Goal: Information Seeking & Learning: Learn about a topic

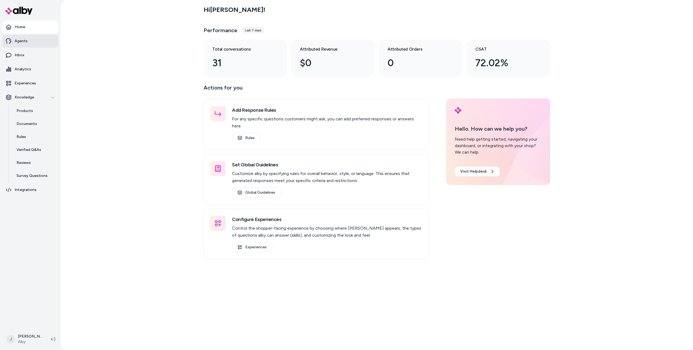
click at [38, 39] on link "Agents" at bounding box center [30, 41] width 56 height 13
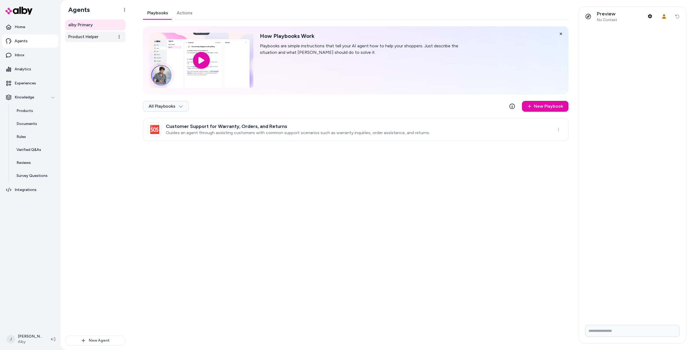
click at [109, 35] on link "Product Helper" at bounding box center [95, 36] width 61 height 11
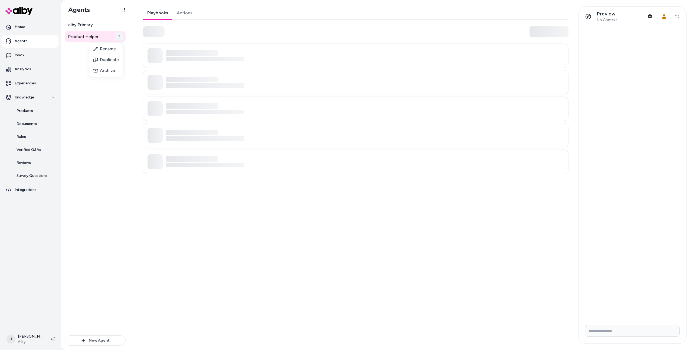
click at [117, 37] on html "Home Agents Inbox Analytics Experiences Knowledge Products Documents Rules Veri…" at bounding box center [346, 175] width 693 height 350
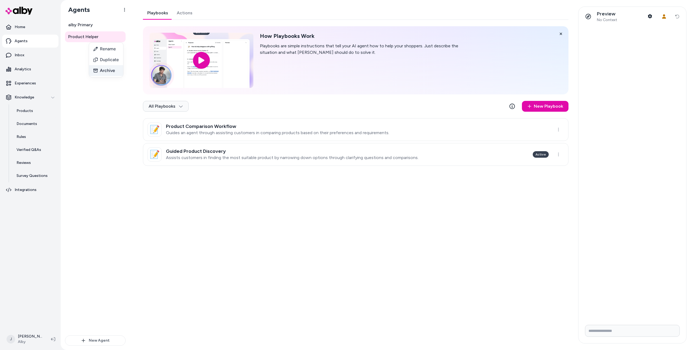
click at [115, 72] on div "Archive" at bounding box center [106, 70] width 34 height 11
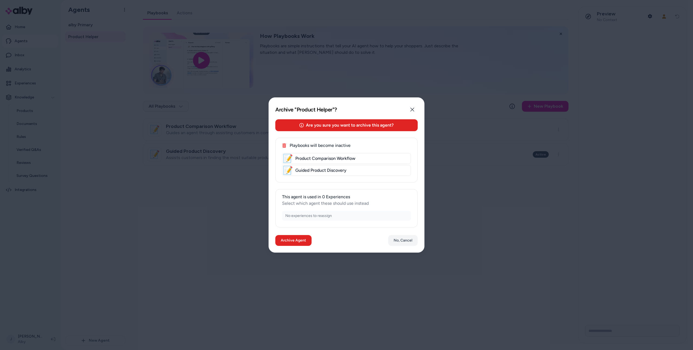
drag, startPoint x: 100, startPoint y: 77, endPoint x: 110, endPoint y: 50, distance: 29.5
click at [100, 77] on div at bounding box center [346, 175] width 693 height 350
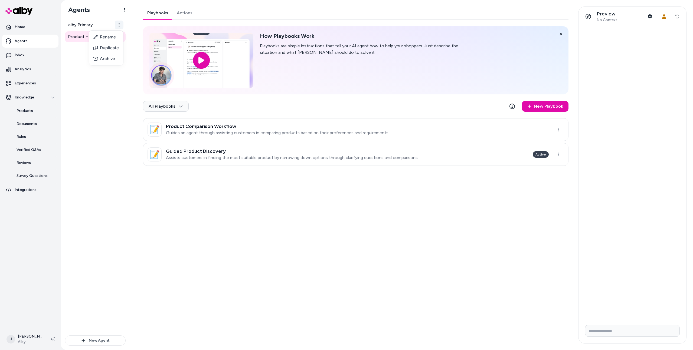
click at [117, 23] on html "Home Agents Inbox Analytics Experiences Knowledge Products Documents Rules Veri…" at bounding box center [346, 175] width 693 height 350
click at [111, 55] on div "Archive" at bounding box center [106, 58] width 34 height 11
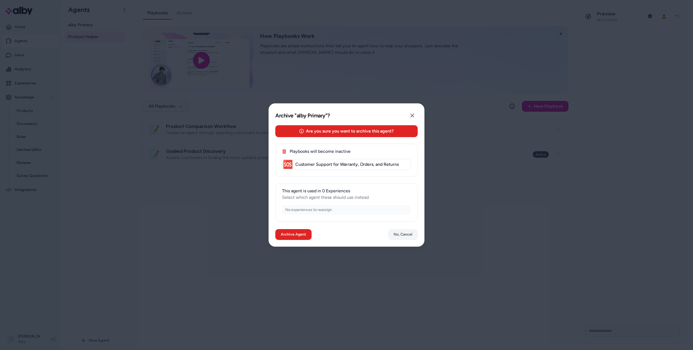
click at [84, 82] on div at bounding box center [346, 175] width 693 height 350
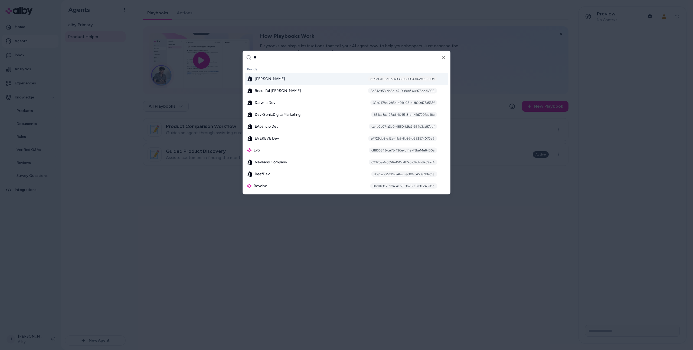
type input "***"
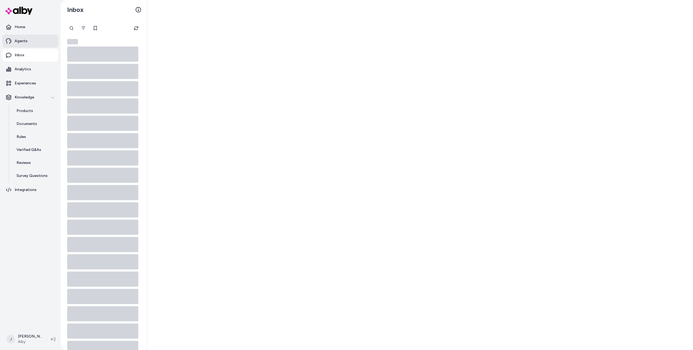
click at [50, 40] on link "Agents" at bounding box center [30, 41] width 56 height 13
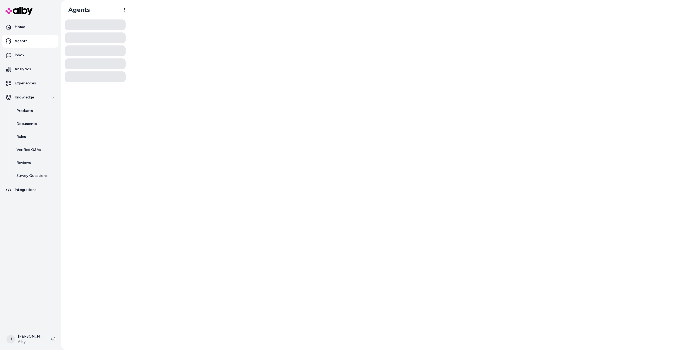
click at [189, 32] on div at bounding box center [411, 175] width 563 height 350
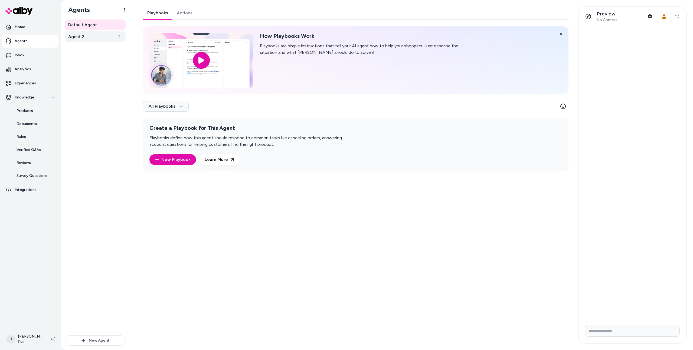
click at [101, 35] on link "Agent 2" at bounding box center [95, 36] width 61 height 11
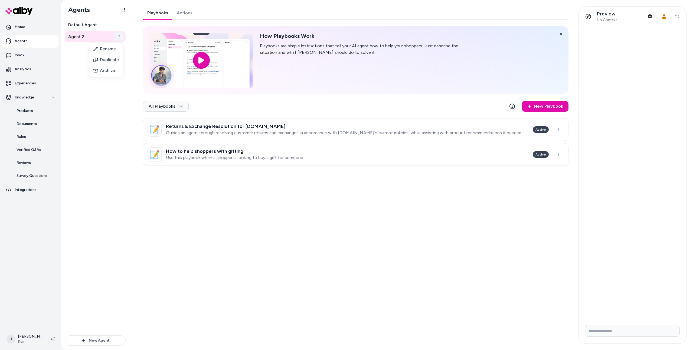
click at [120, 37] on html "Home Agents Inbox Analytics Experiences Knowledge Products Documents Rules Veri…" at bounding box center [346, 175] width 693 height 350
click at [111, 68] on div "Archive" at bounding box center [106, 70] width 34 height 11
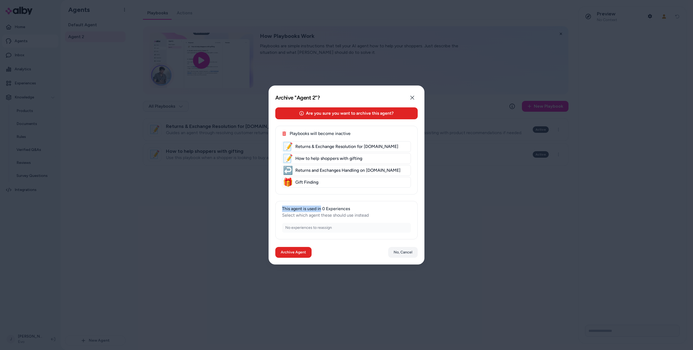
drag, startPoint x: 280, startPoint y: 209, endPoint x: 321, endPoint y: 209, distance: 41.1
click at [321, 209] on div "This agent is used in 0 Experiences Select which agent these should use instead…" at bounding box center [346, 220] width 142 height 38
copy p "This agent is used in"
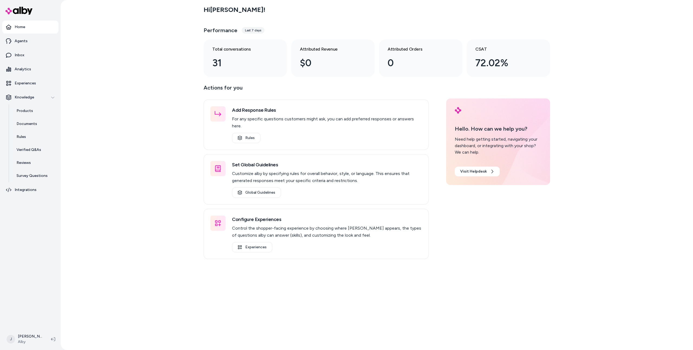
drag, startPoint x: 118, startPoint y: 132, endPoint x: 133, endPoint y: 122, distance: 18.3
click at [118, 131] on div "Hi Jason ! Performance Last 7 days Total conversations 31 Attributed Revenue $0…" at bounding box center [377, 175] width 632 height 350
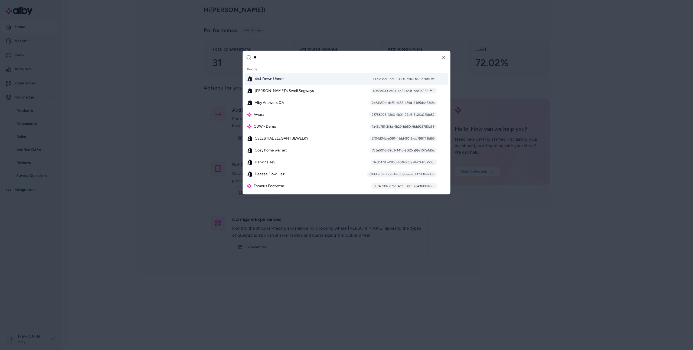
type input "***"
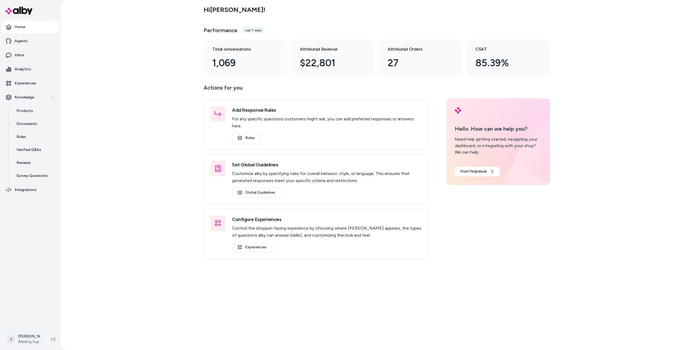
click at [16, 336] on html "Home Agents Inbox Analytics Experiences Knowledge Products Documents Rules Veri…" at bounding box center [346, 175] width 693 height 350
click at [32, 278] on link "Settings" at bounding box center [48, 278] width 84 height 13
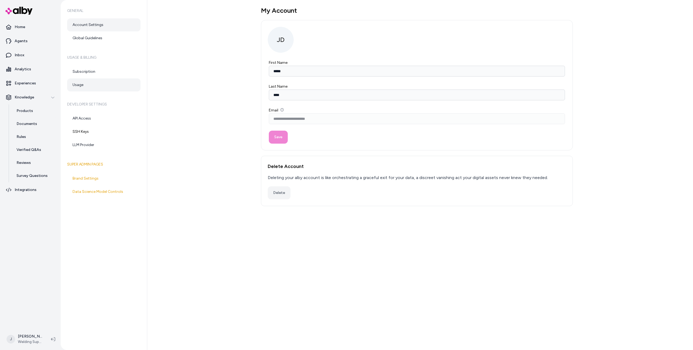
drag, startPoint x: 88, startPoint y: 68, endPoint x: 88, endPoint y: 79, distance: 11.4
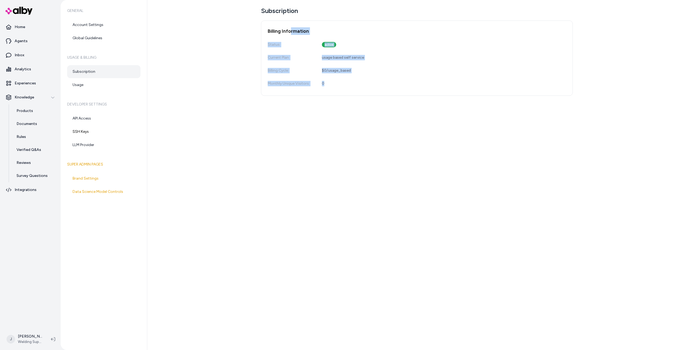
drag, startPoint x: 289, startPoint y: 30, endPoint x: 364, endPoint y: 88, distance: 94.6
click at [363, 88] on div "Billing Information Status: active Current Plan: usage based self service Billi…" at bounding box center [417, 58] width 312 height 75
drag, startPoint x: 366, startPoint y: 92, endPoint x: 384, endPoint y: 107, distance: 23.8
click at [366, 92] on div "Billing Information Status: active Current Plan: usage based self service Billi…" at bounding box center [417, 58] width 312 height 75
drag, startPoint x: 320, startPoint y: 50, endPoint x: 257, endPoint y: 9, distance: 75.6
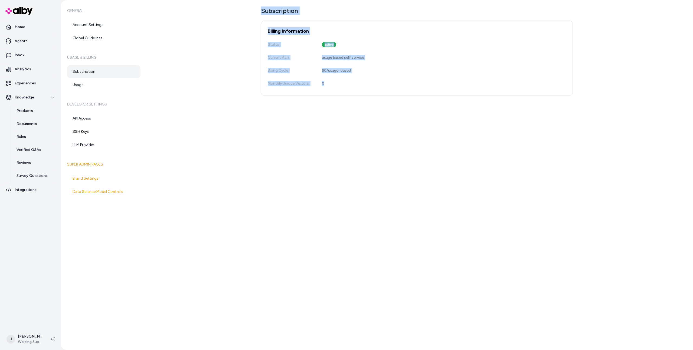
click at [257, 8] on div "Subscription Billing Information Status: active Current Plan: usage based self …" at bounding box center [419, 175] width 545 height 350
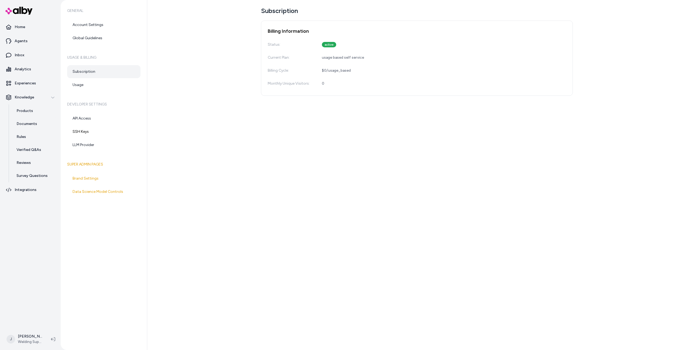
click at [253, 10] on div "Subscription Billing Information Status: active Current Plan: usage based self …" at bounding box center [419, 175] width 545 height 350
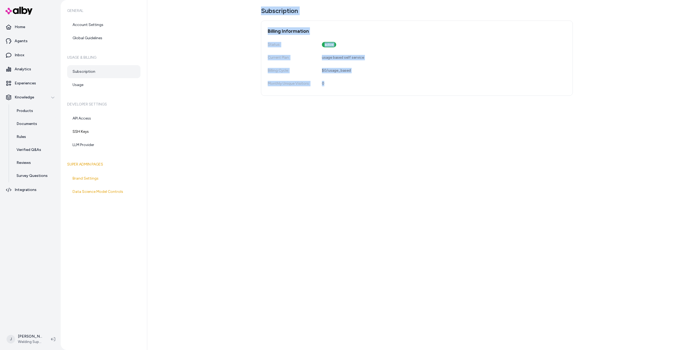
drag, startPoint x: 271, startPoint y: 29, endPoint x: 345, endPoint y: 94, distance: 98.1
click at [343, 93] on div "Subscription Billing Information Status: active Current Plan: usage based self …" at bounding box center [419, 175] width 545 height 350
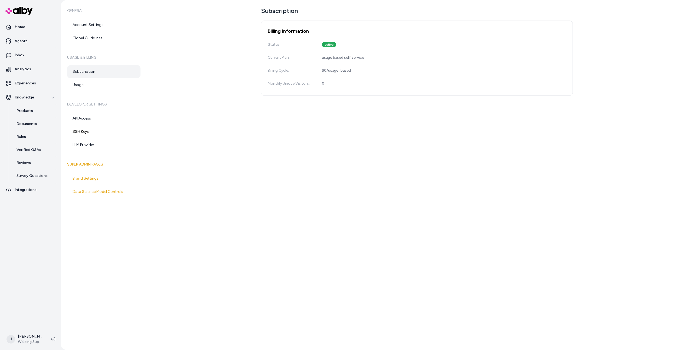
click at [346, 97] on div "Subscription Billing Information Status: active Current Plan: usage based self …" at bounding box center [419, 175] width 545 height 350
drag, startPoint x: 360, startPoint y: 110, endPoint x: 237, endPoint y: 17, distance: 154.8
click at [241, 17] on div "Subscription Billing Information Status: active Current Plan: usage based self …" at bounding box center [419, 175] width 545 height 350
click at [236, 16] on div "Subscription Billing Information Status: active Current Plan: usage based self …" at bounding box center [419, 175] width 545 height 350
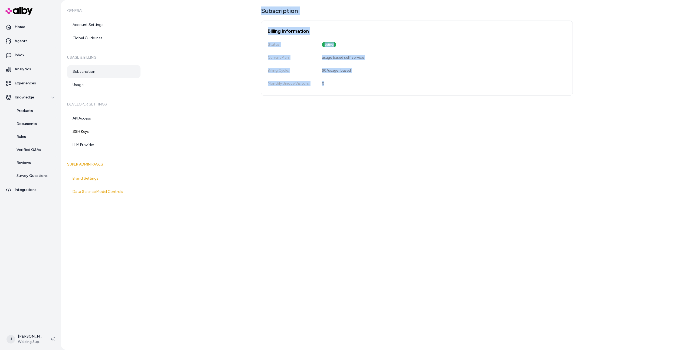
drag, startPoint x: 251, startPoint y: 10, endPoint x: 356, endPoint y: 90, distance: 132.1
click at [355, 89] on div "Subscription Billing Information Status: active Current Plan: usage based self …" at bounding box center [419, 175] width 545 height 350
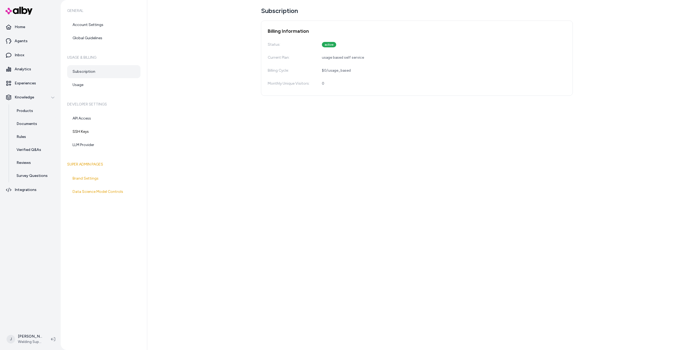
click at [357, 90] on div "Billing Information Status: active Current Plan: usage based self service Billi…" at bounding box center [417, 58] width 312 height 75
drag, startPoint x: 289, startPoint y: 46, endPoint x: 258, endPoint y: 18, distance: 42.2
click at [262, 20] on div "Subscription Billing Information Status: active Current Plan: usage based self …" at bounding box center [419, 175] width 545 height 350
click at [258, 18] on div "Subscription Billing Information Status: active Current Plan: usage based self …" at bounding box center [419, 175] width 545 height 350
drag, startPoint x: 254, startPoint y: 13, endPoint x: 316, endPoint y: 79, distance: 90.3
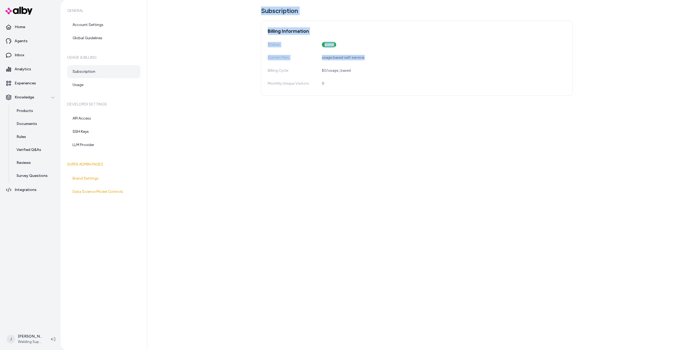
click at [311, 72] on div "Subscription Billing Information Status: active Current Plan: usage based self …" at bounding box center [419, 175] width 545 height 350
click at [323, 87] on div "Monthly Unique Visitors: 0" at bounding box center [417, 83] width 298 height 11
drag, startPoint x: 324, startPoint y: 87, endPoint x: 269, endPoint y: 84, distance: 55.5
click at [269, 84] on div "Monthly Unique Visitors: 0" at bounding box center [417, 83] width 298 height 11
click at [269, 84] on div "Monthly Unique Visitors:" at bounding box center [289, 83] width 43 height 5
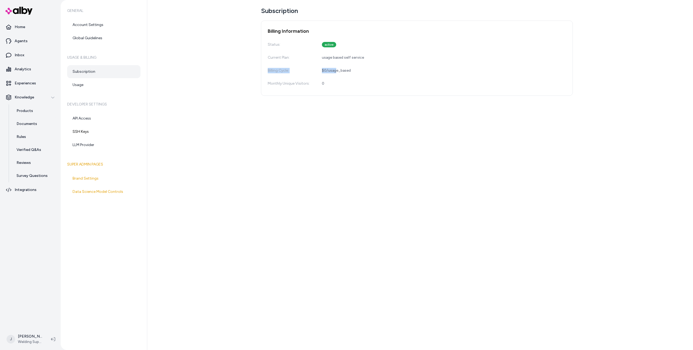
drag, startPoint x: 270, startPoint y: 71, endPoint x: 346, endPoint y: 72, distance: 76.6
click at [338, 68] on div "Billing Information Status: active Current Plan: usage based self service Billi…" at bounding box center [417, 58] width 312 height 75
drag, startPoint x: 377, startPoint y: 72, endPoint x: 266, endPoint y: 63, distance: 111.3
click at [266, 63] on div "Billing Information Status: active Current Plan: usage based self service Billi…" at bounding box center [417, 58] width 312 height 75
click at [276, 67] on div "Billing Cycle: $0 / usage_based" at bounding box center [417, 70] width 298 height 11
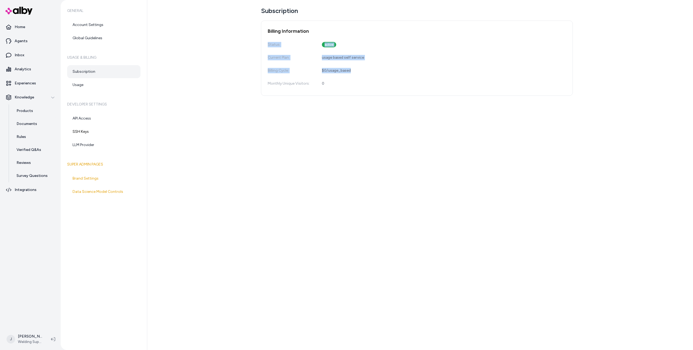
drag, startPoint x: 340, startPoint y: 76, endPoint x: 271, endPoint y: 37, distance: 78.9
click at [271, 37] on div "Billing Information Status: active Current Plan: usage based self service Billi…" at bounding box center [417, 58] width 312 height 75
drag, startPoint x: 278, startPoint y: 41, endPoint x: 344, endPoint y: 103, distance: 90.9
click at [337, 97] on div "Subscription Billing Information Status: active Current Plan: usage based self …" at bounding box center [419, 175] width 545 height 350
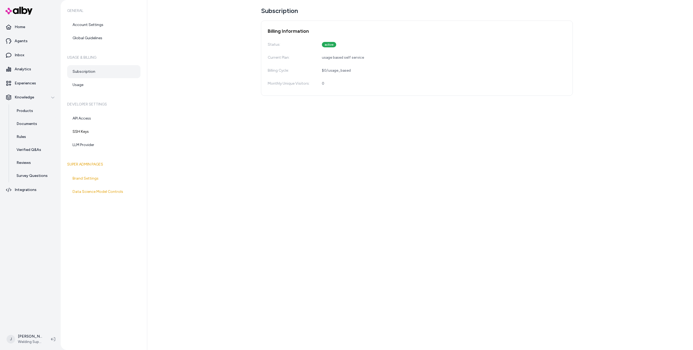
click at [344, 103] on div "Subscription Billing Information Status: active Current Plan: usage based self …" at bounding box center [419, 175] width 545 height 350
click at [300, 29] on h2 "Billing Information" at bounding box center [417, 31] width 298 height 8
drag, startPoint x: 300, startPoint y: 29, endPoint x: 322, endPoint y: 27, distance: 22.0
click at [300, 29] on h2 "Billing Information" at bounding box center [417, 31] width 298 height 8
copy h2 "Information"
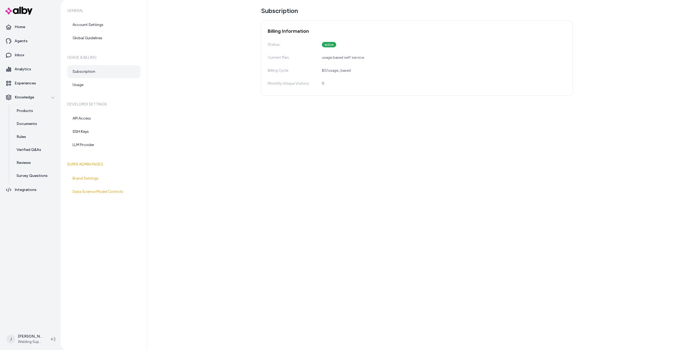
click at [295, 22] on div "Billing Information Status: active Current Plan: usage based self service Billi…" at bounding box center [417, 58] width 312 height 75
click at [291, 28] on h2 "Billing Information" at bounding box center [417, 31] width 298 height 8
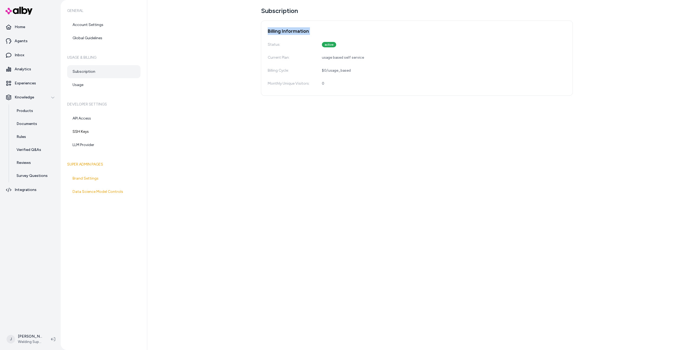
copy h2 "Billing Information"
click at [107, 89] on link "Usage" at bounding box center [103, 84] width 73 height 13
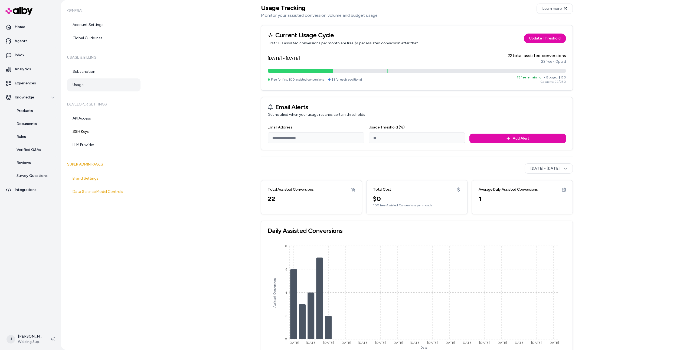
scroll to position [12, 0]
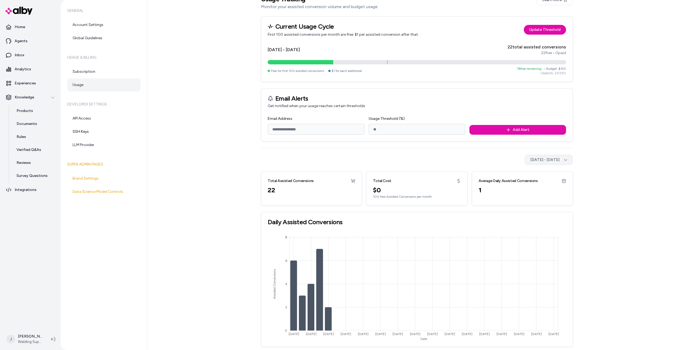
click at [544, 155] on button "[DATE] - [DATE]" at bounding box center [548, 160] width 48 height 10
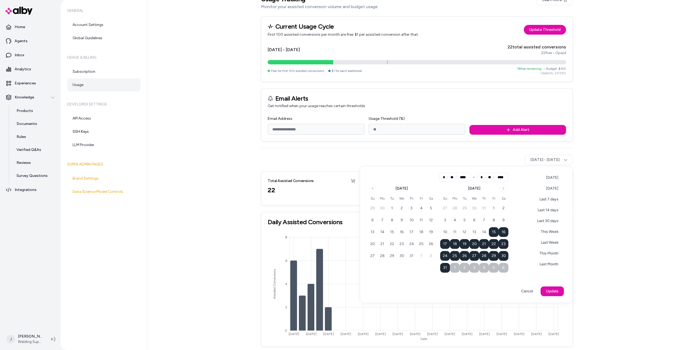
click at [547, 201] on button "Last 7 days" at bounding box center [545, 200] width 37 height 10
type input "**"
type input "*"
type input "**"
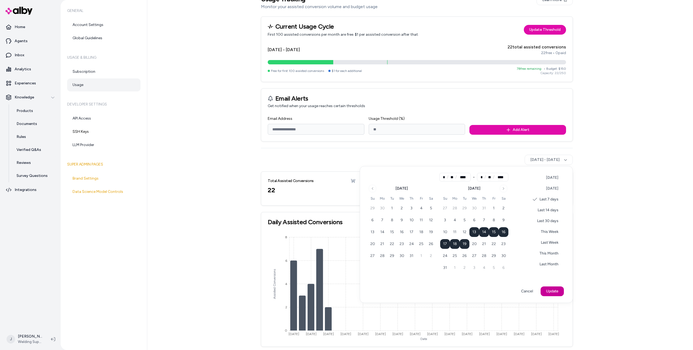
click at [550, 289] on button "Update" at bounding box center [551, 292] width 23 height 10
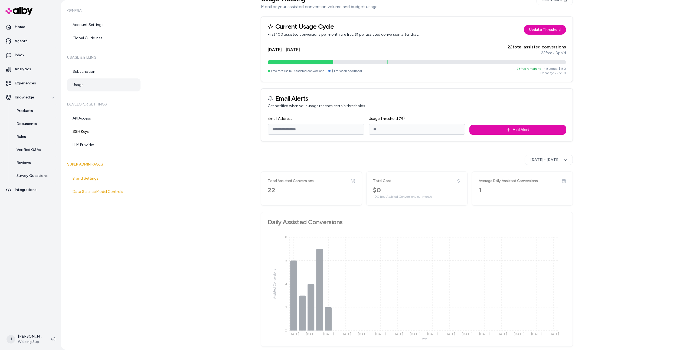
click at [603, 199] on div "Usage Tracking Monitor your assisted conversion volume and budget usage Learn m…" at bounding box center [419, 175] width 545 height 350
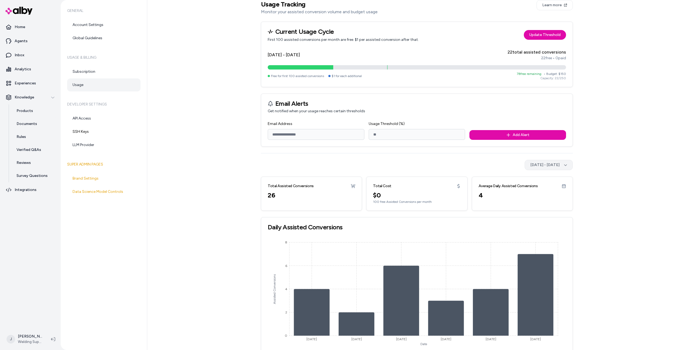
click at [561, 166] on button "[DATE] - [DATE]" at bounding box center [548, 165] width 48 height 10
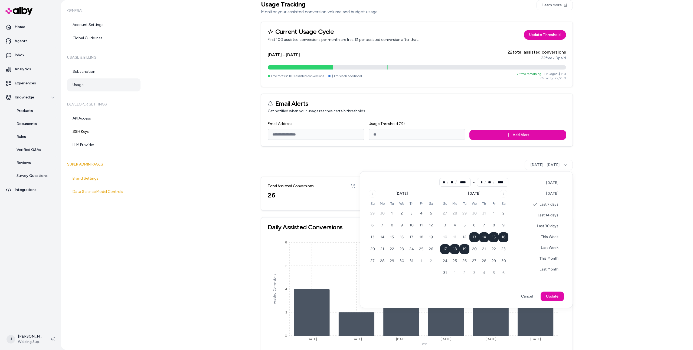
type input "**"
click at [447, 156] on html "Home Agents Inbox Analytics Experiences Knowledge Products Documents Rules Veri…" at bounding box center [346, 175] width 693 height 350
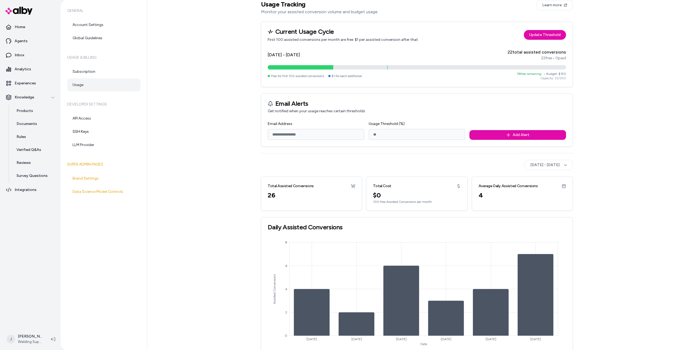
click at [81, 62] on h6 "Usage & Billing" at bounding box center [103, 57] width 73 height 15
click at [81, 66] on link "Subscription" at bounding box center [103, 71] width 73 height 13
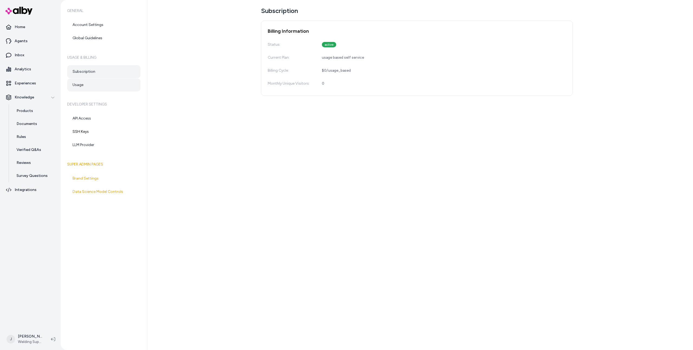
click at [91, 85] on link "Usage" at bounding box center [103, 84] width 73 height 13
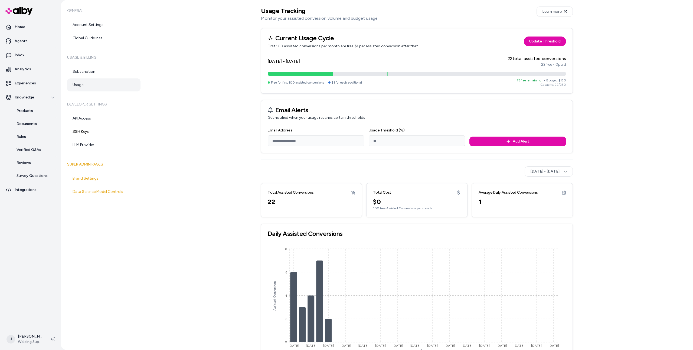
click at [222, 133] on div "Usage Tracking Monitor your assisted conversion volume and budget usage Learn m…" at bounding box center [419, 175] width 545 height 350
click at [562, 174] on button "[DATE] - [DATE]" at bounding box center [548, 171] width 48 height 10
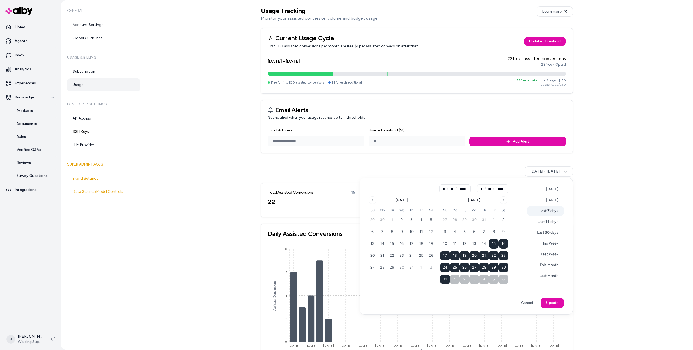
click at [550, 215] on button "Last 7 days" at bounding box center [545, 211] width 37 height 10
type input "**"
type input "*"
type input "**"
click at [556, 199] on button "Yesterday" at bounding box center [548, 200] width 30 height 10
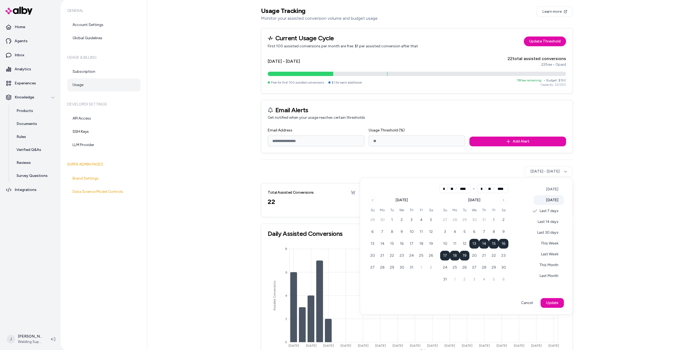
type input "**"
click at [555, 189] on button "Today" at bounding box center [548, 190] width 30 height 10
type input "**"
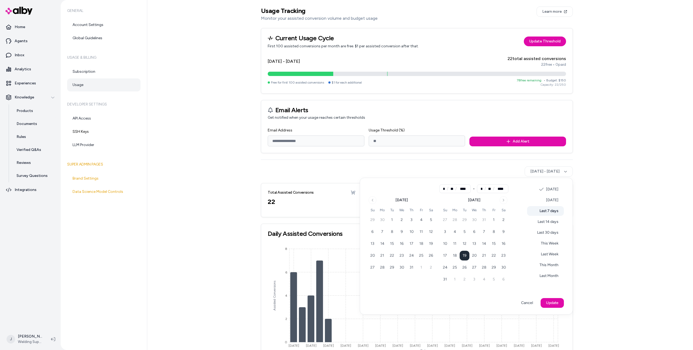
click at [552, 206] on button "Last 7 days" at bounding box center [545, 211] width 37 height 10
click at [545, 222] on button "Last 14 days" at bounding box center [544, 222] width 39 height 10
click at [552, 244] on button "This Week" at bounding box center [545, 244] width 35 height 10
type input "**"
click at [552, 260] on div "Today Yesterday Last 7 days Last 14 days Last 30 days This Week Last Week This …" at bounding box center [542, 236] width 48 height 103
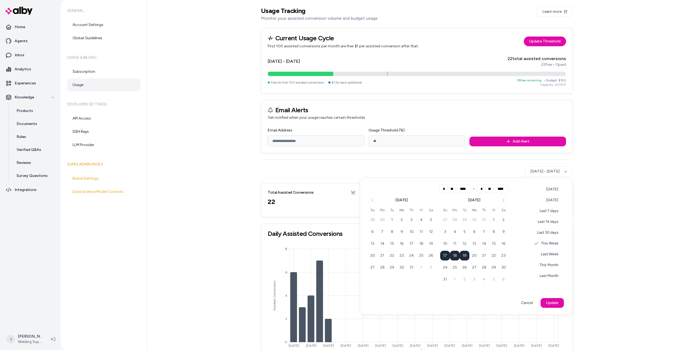
click at [551, 270] on div "Today Yesterday Last 7 days Last 14 days Last 30 days This Week Last Week This …" at bounding box center [542, 236] width 48 height 103
drag, startPoint x: 549, startPoint y: 273, endPoint x: 550, endPoint y: 270, distance: 2.8
click at [549, 273] on button "Last Month" at bounding box center [545, 276] width 37 height 10
type input "*"
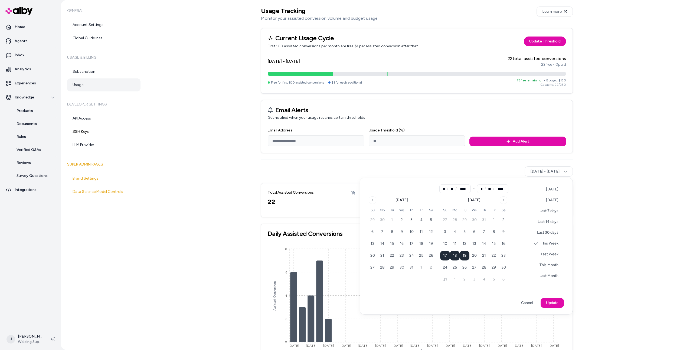
type input "*"
type input "**"
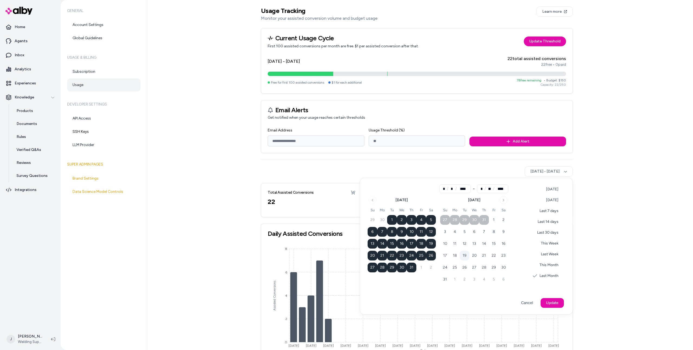
click at [550, 263] on button "This Month" at bounding box center [545, 265] width 37 height 10
type input "*"
type input "**"
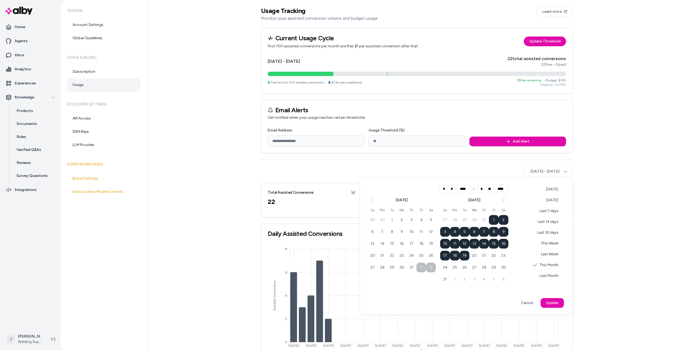
drag, startPoint x: 551, startPoint y: 246, endPoint x: 551, endPoint y: 239, distance: 7.3
click at [551, 246] on button "This Week" at bounding box center [545, 244] width 35 height 10
drag, startPoint x: 551, startPoint y: 225, endPoint x: 552, endPoint y: 217, distance: 7.6
click at [551, 225] on button "Last 14 days" at bounding box center [544, 222] width 39 height 10
click at [552, 209] on button "Last 7 days" at bounding box center [545, 211] width 37 height 10
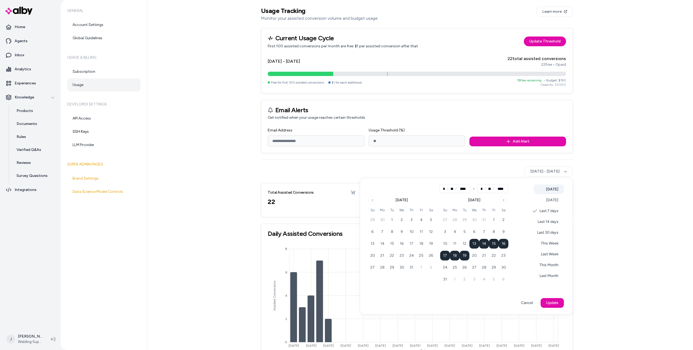
click at [554, 193] on button "Today" at bounding box center [548, 190] width 30 height 10
click at [551, 201] on button "Yesterday" at bounding box center [548, 200] width 30 height 10
type input "**"
click at [549, 216] on div "Today Yesterday Last 7 days Last 14 days Last 30 days This Week Last Week This …" at bounding box center [542, 236] width 48 height 103
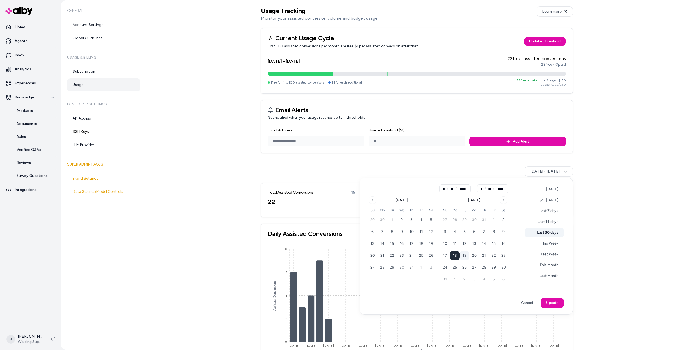
click at [547, 228] on button "Last 30 days" at bounding box center [543, 233] width 39 height 10
type input "*"
type input "**"
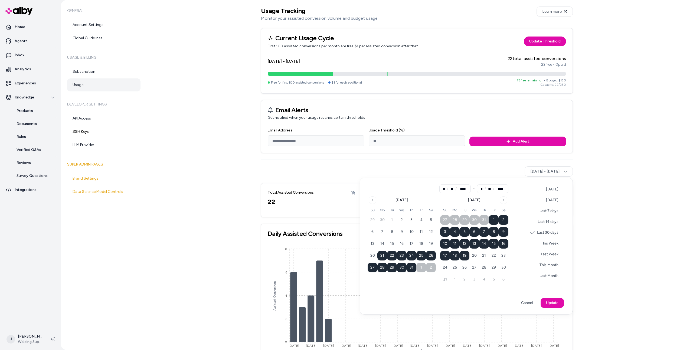
click at [547, 236] on div "Today Yesterday Last 7 days Last 14 days Last 30 days This Week Last Week This …" at bounding box center [542, 236] width 48 height 103
click at [545, 244] on button "This Week" at bounding box center [545, 244] width 35 height 10
type input "*"
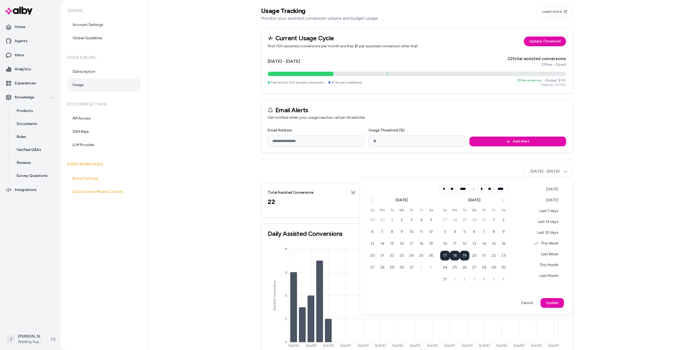
type input "**"
type input "*"
type input "**"
click at [210, 127] on html "Home Agents Inbox Analytics Experiences Knowledge Products Documents Rules Veri…" at bounding box center [346, 175] width 693 height 350
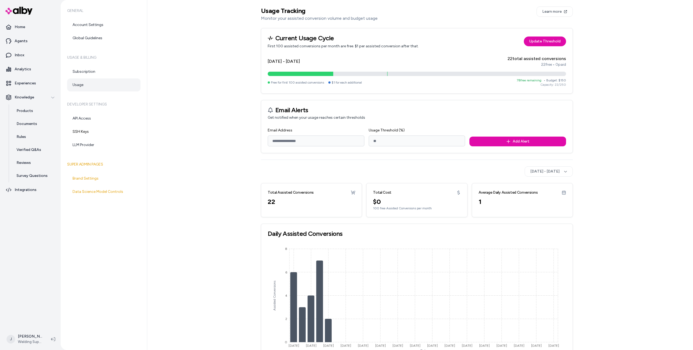
click at [575, 172] on div "Usage Tracking Monitor your assisted conversion volume and budget usage Learn m…" at bounding box center [419, 175] width 545 height 350
click at [570, 173] on button "Aug 15, 2025 - Sep 14, 2025" at bounding box center [548, 171] width 48 height 10
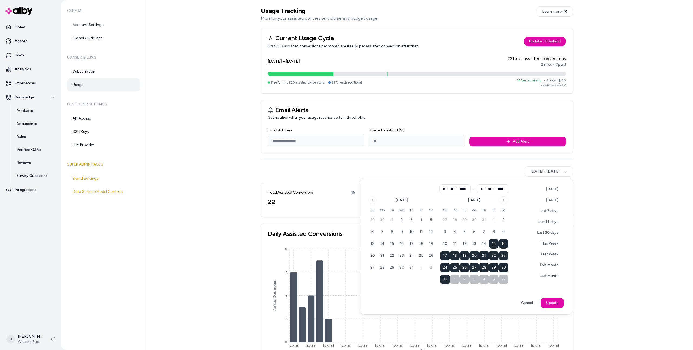
drag, startPoint x: 582, startPoint y: 172, endPoint x: 568, endPoint y: 174, distance: 14.2
click at [582, 172] on html "Home Agents Inbox Analytics Experiences Knowledge Products Documents Rules Veri…" at bounding box center [346, 175] width 693 height 350
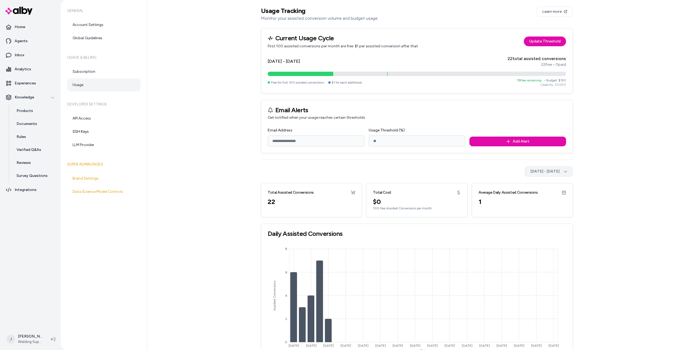
click at [563, 175] on button "Aug 15, 2025 - Sep 14, 2025" at bounding box center [548, 171] width 48 height 10
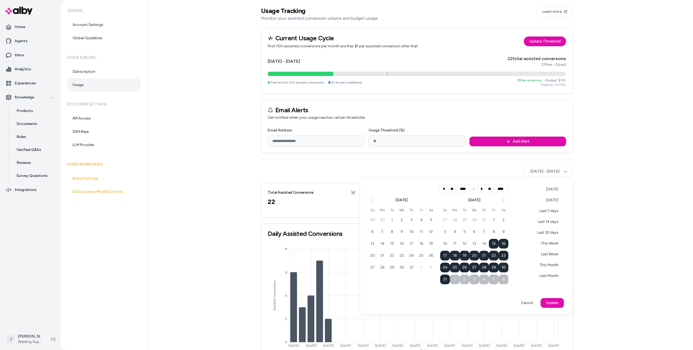
click at [582, 171] on html "Home Agents Inbox Analytics Experiences Knowledge Products Documents Rules Veri…" at bounding box center [346, 175] width 693 height 350
click at [559, 176] on button "Aug 15, 2025 - Sep 14, 2025" at bounding box center [548, 171] width 48 height 10
click at [591, 180] on html "Home Agents Inbox Analytics Experiences Knowledge Products Documents Rules Veri…" at bounding box center [346, 175] width 693 height 350
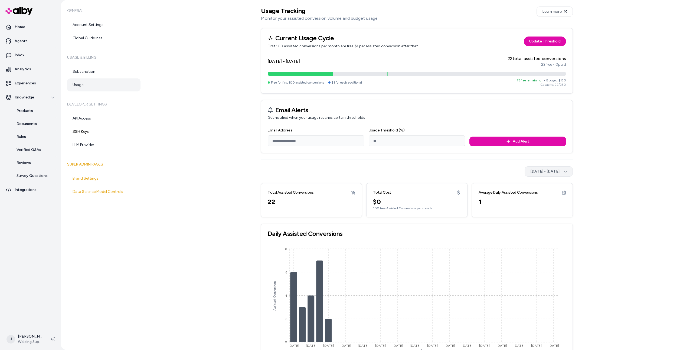
click at [554, 176] on button "Aug 15, 2025 - Sep 14, 2025" at bounding box center [548, 171] width 48 height 10
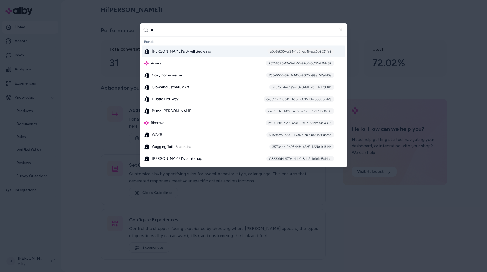
type input "***"
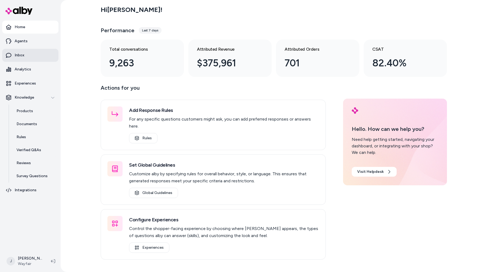
click at [39, 54] on link "Inbox" at bounding box center [30, 55] width 56 height 13
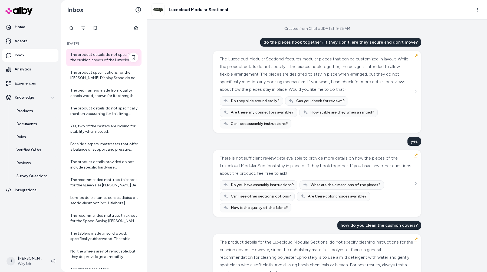
click at [86, 63] on div "The product details do not specify if the cushion covers of the Luxecloud Modul…" at bounding box center [103, 57] width 75 height 17
click at [478, 10] on html "Home Agents Inbox Analytics Experiences Knowledge Products Documents Rules Veri…" at bounding box center [243, 136] width 487 height 272
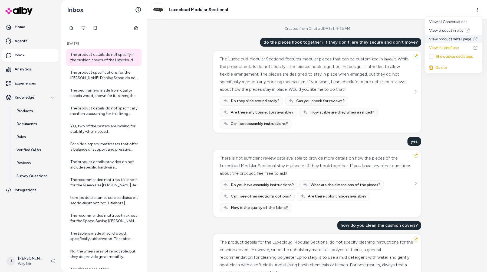
click at [452, 38] on link "View product detail page" at bounding box center [453, 39] width 57 height 9
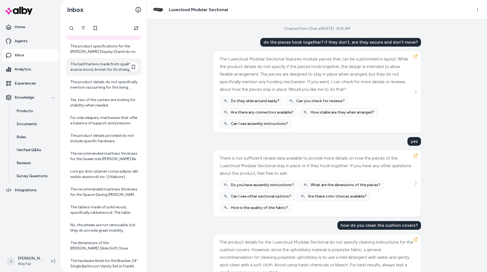
scroll to position [51, 0]
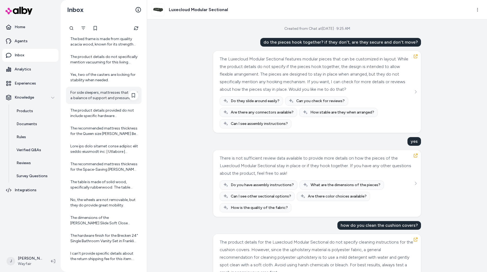
click at [99, 91] on div "For side sleepers, mattresses that offer a balance of support and pressure reli…" at bounding box center [104, 95] width 68 height 11
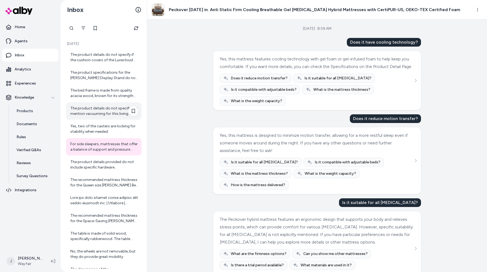
click at [98, 103] on div "The product details do not specifically mention vacuuming for this living room …" at bounding box center [103, 110] width 75 height 17
